Goal: Use online tool/utility

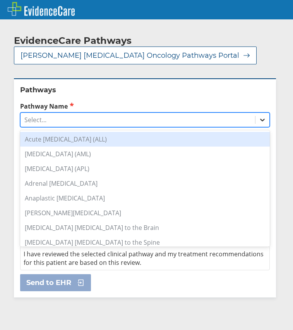
click at [259, 118] on icon at bounding box center [263, 120] width 8 height 8
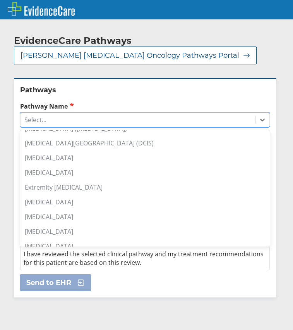
scroll to position [149, 0]
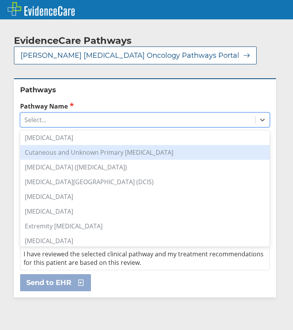
click at [112, 150] on div "Cutaneous and Unknown Primary [MEDICAL_DATA]" at bounding box center [145, 152] width 250 height 15
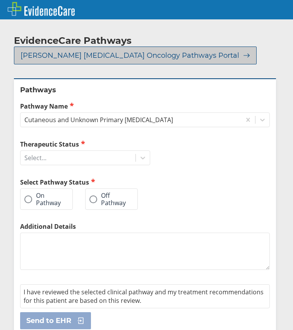
click at [240, 55] on icon at bounding box center [245, 55] width 11 height 7
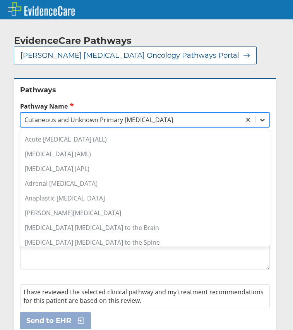
click at [259, 121] on icon at bounding box center [263, 120] width 8 height 8
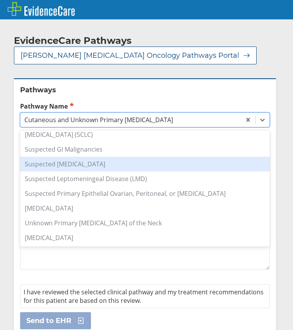
scroll to position [614, 0]
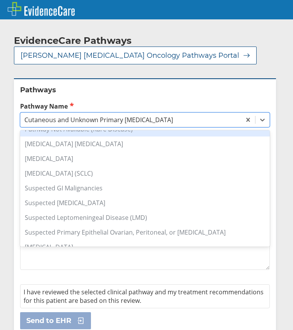
click at [263, 65] on div "EvidenceCare Pathways [PERSON_NAME] [MEDICAL_DATA] Oncology Pathways Portal Pat…" at bounding box center [146, 181] width 293 height 316
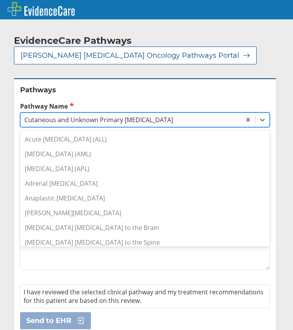
scroll to position [67, 0]
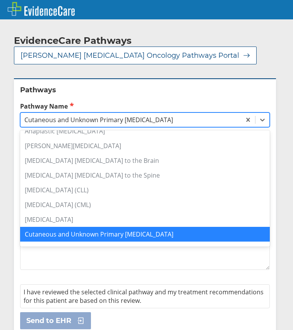
click at [166, 117] on div "Cutaneous and Unknown Primary [MEDICAL_DATA]" at bounding box center [131, 119] width 221 height 13
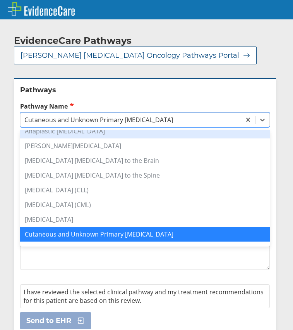
click at [221, 106] on label "Pathway Name" at bounding box center [145, 106] width 250 height 9
click at [25, 117] on input "Pathway Name" at bounding box center [24, 120] width 1 height 7
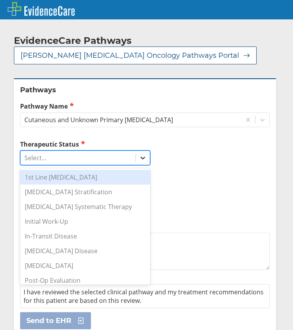
click at [143, 157] on icon at bounding box center [143, 158] width 8 height 8
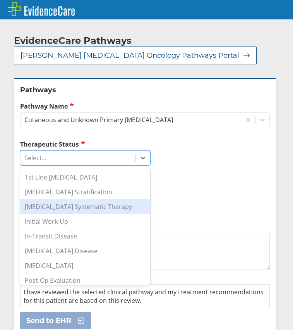
click at [64, 206] on div "[MEDICAL_DATA] Systematic Therapy" at bounding box center [85, 206] width 130 height 15
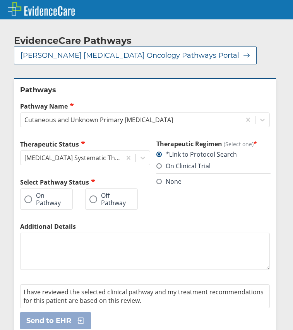
click at [30, 197] on span at bounding box center [28, 199] width 8 height 8
click at [0, 0] on input "On Pathway" at bounding box center [0, 0] width 0 height 0
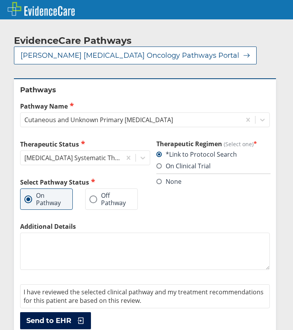
click at [57, 319] on span "Send to EHR" at bounding box center [48, 320] width 45 height 9
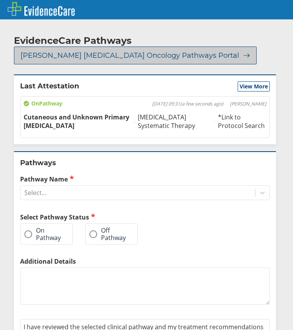
click at [240, 52] on icon at bounding box center [245, 55] width 11 height 7
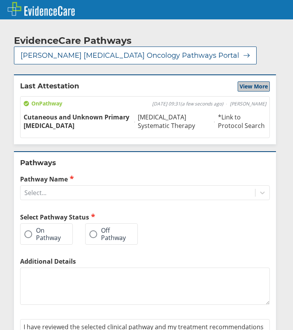
click at [254, 87] on span "View More" at bounding box center [254, 87] width 28 height 8
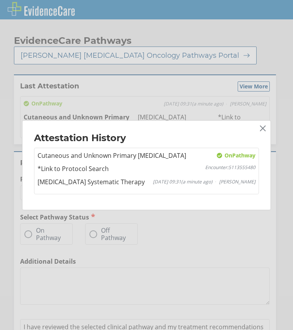
click at [262, 129] on icon at bounding box center [263, 128] width 6 height 6
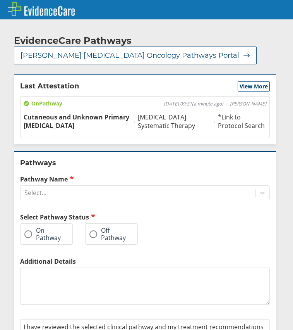
scroll to position [44, 0]
